Goal: Transaction & Acquisition: Purchase product/service

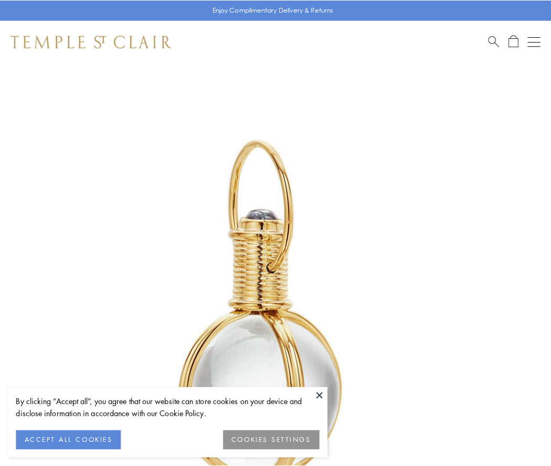
scroll to position [274, 0]
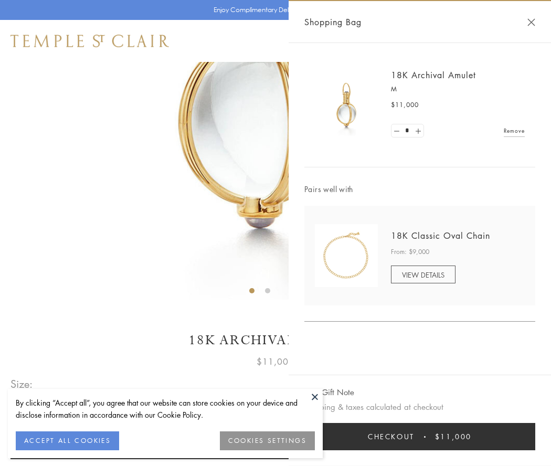
click at [420, 437] on button "Checkout $11,000" at bounding box center [419, 436] width 231 height 27
